Goal: Obtain resource: Obtain resource

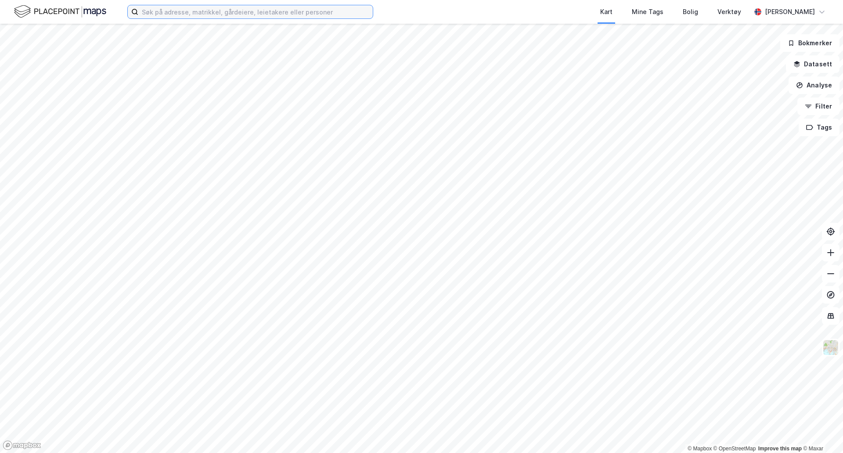
click at [256, 13] on input at bounding box center [255, 11] width 234 height 13
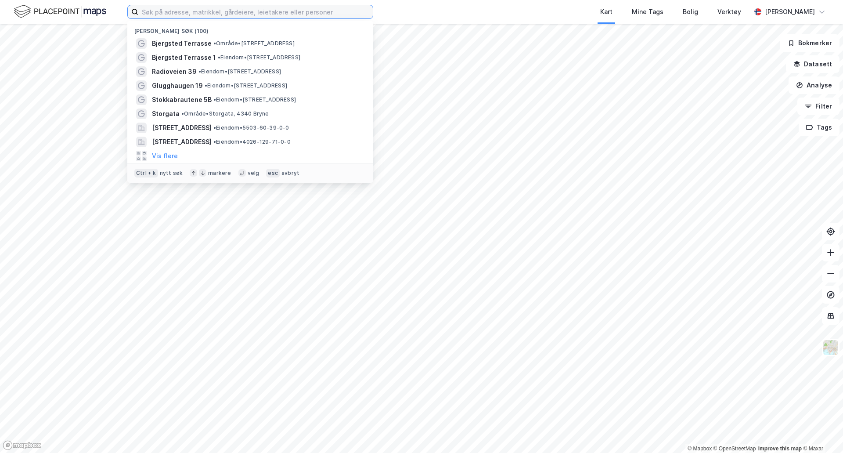
paste input "gnr. 1, bnr. 517"
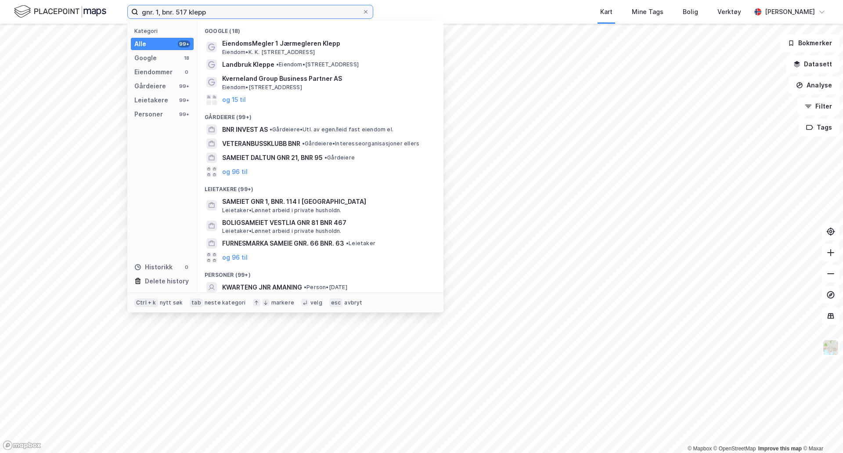
drag, startPoint x: 144, startPoint y: 11, endPoint x: 150, endPoint y: 9, distance: 6.9
click at [142, 11] on input "gnr. 1, bnr. 517 klepp" at bounding box center [250, 11] width 224 height 13
drag, startPoint x: 185, startPoint y: 12, endPoint x: 132, endPoint y: 5, distance: 54.0
click at [132, 5] on label "gnr. 1, bnr. 517 klepp" at bounding box center [250, 12] width 246 height 14
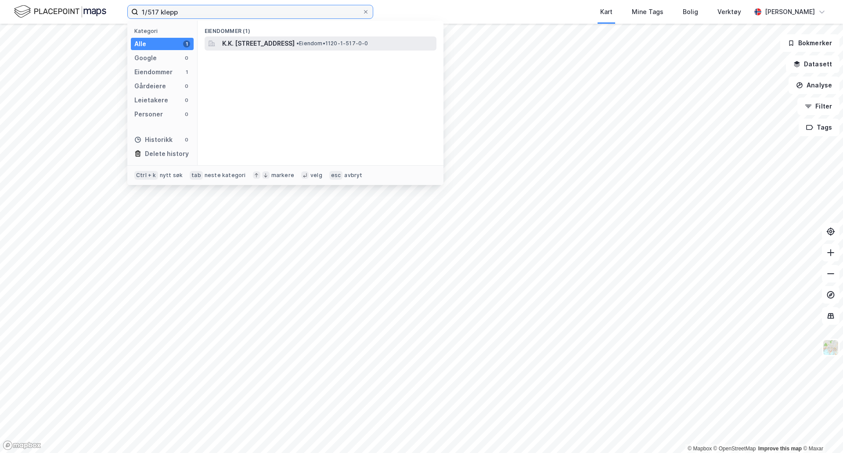
type input "1/517 klepp"
click at [250, 40] on span "K.K. [STREET_ADDRESS]" at bounding box center [258, 43] width 72 height 11
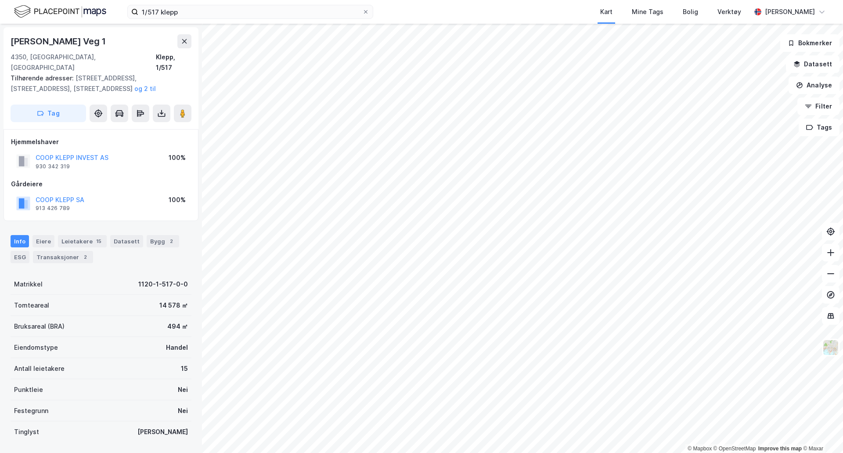
click at [346, 452] on html "1/517 klepp Kart Mine Tags Bolig Verktøy [PERSON_NAME] © Mapbox © OpenStreetMap…" at bounding box center [421, 226] width 843 height 453
click at [491, 245] on div "© Mapbox © OpenStreetMap Improve this map © Maxar K.k. Kleppes Veg 1 4350, [GEO…" at bounding box center [421, 238] width 843 height 429
click at [178, 104] on button at bounding box center [183, 113] width 18 height 18
click at [48, 235] on div "Eiere" at bounding box center [43, 241] width 22 height 12
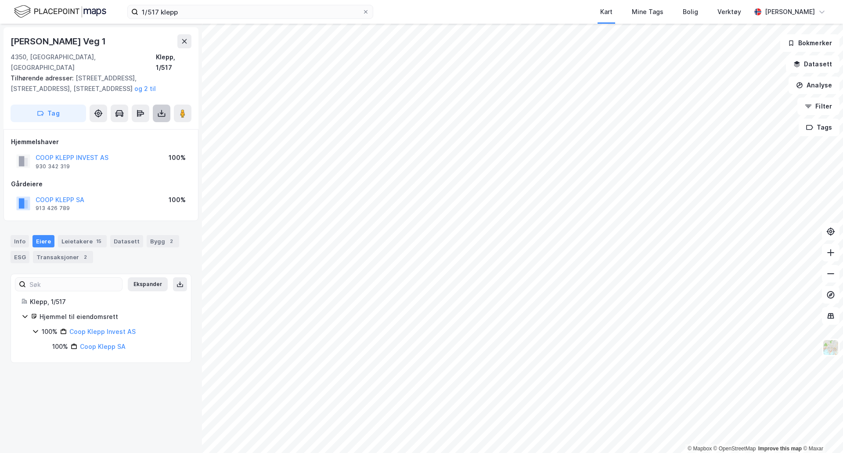
click at [159, 109] on icon at bounding box center [161, 113] width 9 height 9
click at [141, 127] on div "Last ned grunnbok" at bounding box center [118, 130] width 51 height 7
